Goal: Find specific page/section: Find specific page/section

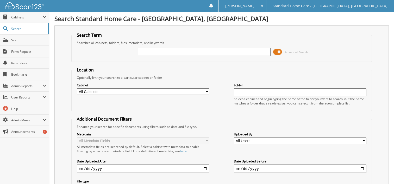
click at [178, 53] on input "text" at bounding box center [204, 52] width 132 height 8
click at [169, 48] on div at bounding box center [204, 52] width 132 height 9
click at [165, 53] on input "text" at bounding box center [204, 52] width 132 height 8
type input "savana"
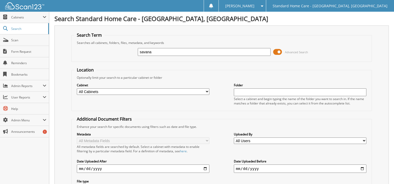
scroll to position [66, 0]
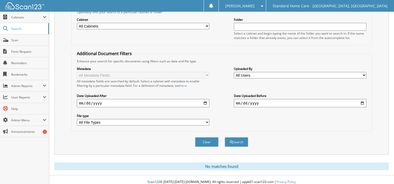
click at [241, 146] on div "Clear Search" at bounding box center [221, 142] width 300 height 21
click at [241, 143] on div "Clear Search" at bounding box center [221, 142] width 300 height 21
click at [241, 143] on div "Search" at bounding box center [236, 142] width 24 height 11
drag, startPoint x: 240, startPoint y: 143, endPoint x: 238, endPoint y: 140, distance: 3.2
click at [238, 140] on button "Search" at bounding box center [236, 142] width 23 height 10
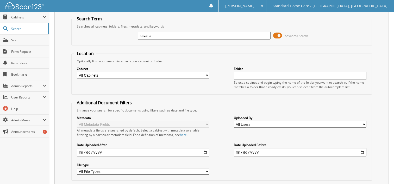
scroll to position [14, 0]
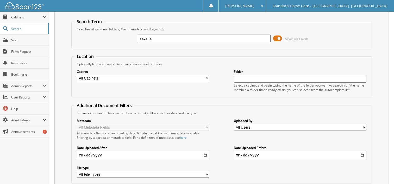
click at [269, 78] on input "text" at bounding box center [300, 79] width 132 height 8
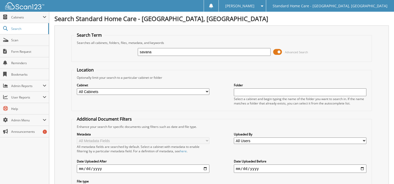
click at [156, 52] on input "savana" at bounding box center [204, 52] width 132 height 8
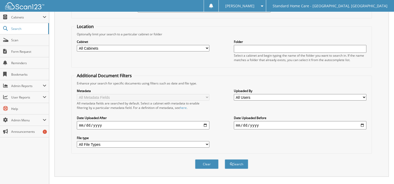
scroll to position [66, 0]
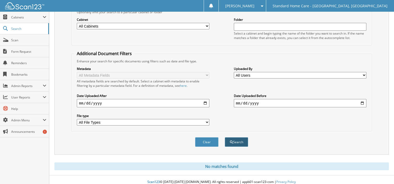
type input "savannah"
click at [243, 137] on button "Search" at bounding box center [236, 142] width 23 height 10
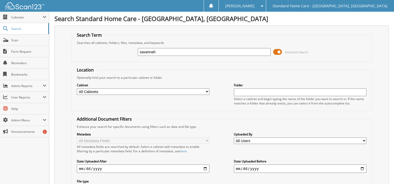
scroll to position [182, 0]
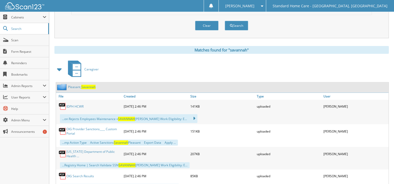
click at [92, 85] on span "Savannah" at bounding box center [88, 87] width 14 height 4
